Goal: Navigation & Orientation: Find specific page/section

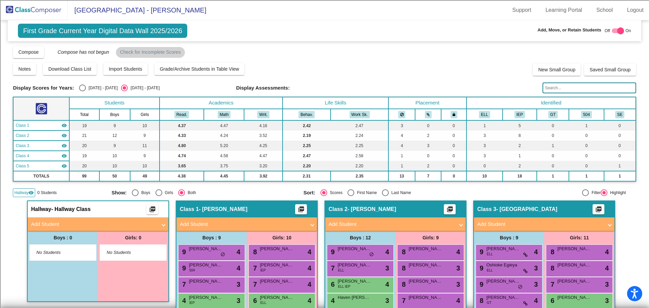
scroll to position [135, 0]
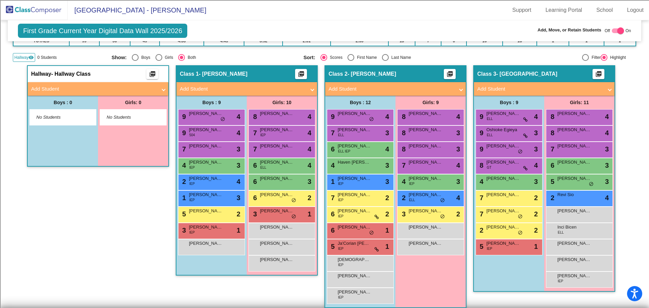
click at [29, 16] on img at bounding box center [34, 10] width 68 height 20
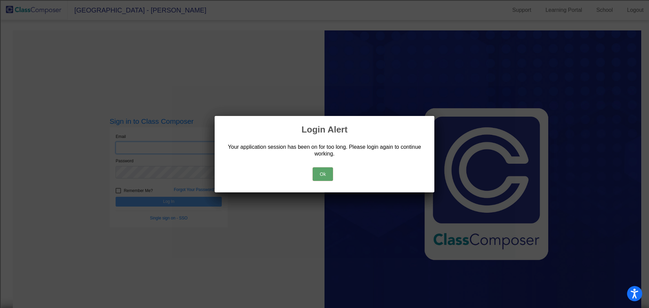
type input "[EMAIL_ADDRESS][DOMAIN_NAME]"
click at [322, 172] on button "Ok" at bounding box center [323, 174] width 20 height 14
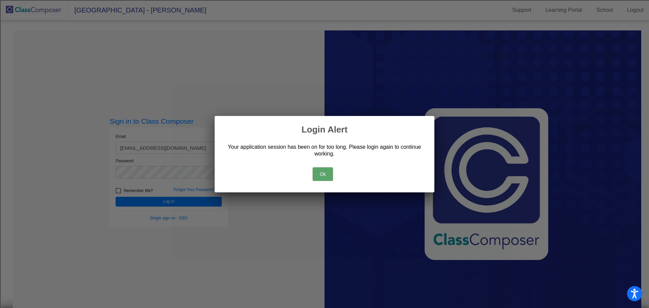
click at [323, 172] on button "Ok" at bounding box center [323, 174] width 20 height 14
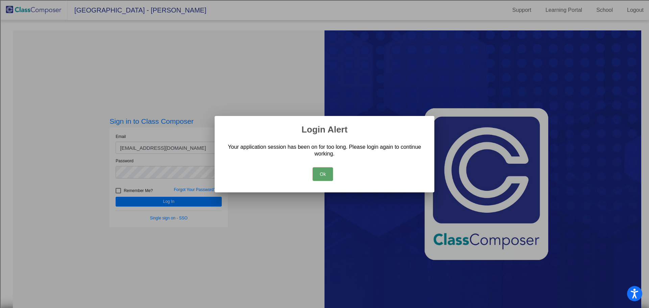
click at [319, 175] on button "Ok" at bounding box center [323, 174] width 20 height 14
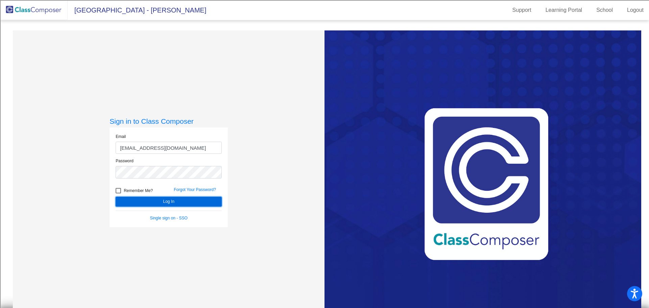
click at [188, 203] on button "Log In" at bounding box center [169, 202] width 106 height 10
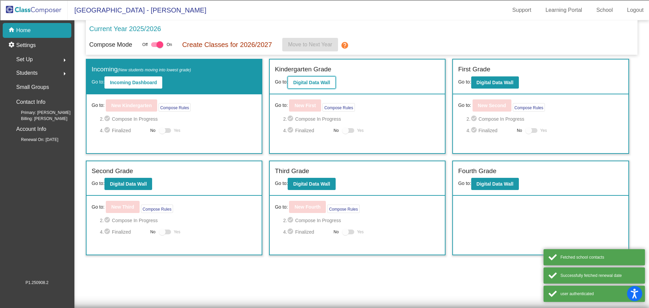
click at [320, 80] on b "Digital Data Wall" at bounding box center [311, 82] width 37 height 5
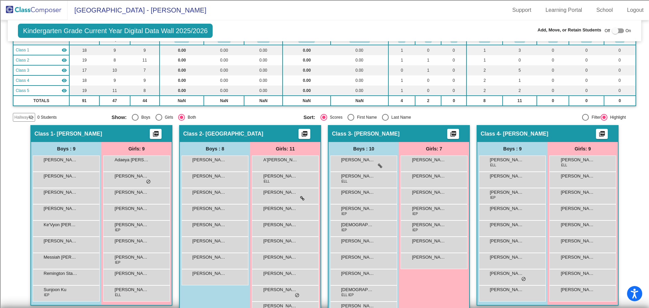
scroll to position [101, 0]
